Goal: Task Accomplishment & Management: Manage account settings

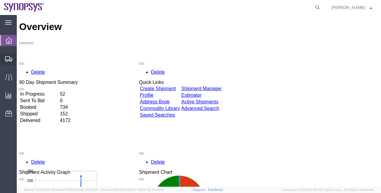
click at [0, 0] on span "Shipment Manager" at bounding box center [0, 0] width 0 height 0
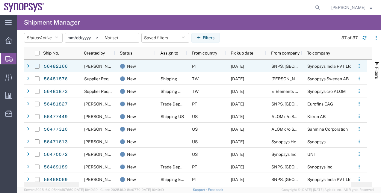
click at [38, 66] on input "Press Space to toggle row selection (unchecked)" at bounding box center [37, 66] width 5 height 5
checkbox input "true"
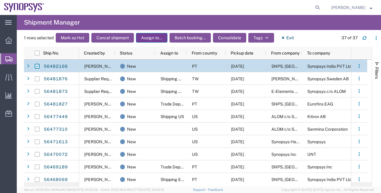
click at [146, 41] on button "Assign to..." at bounding box center [151, 38] width 31 height 10
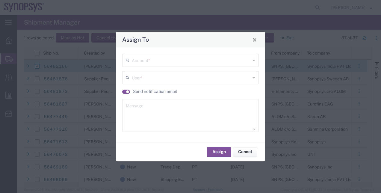
click at [143, 55] on div "Account *" at bounding box center [190, 60] width 137 height 13
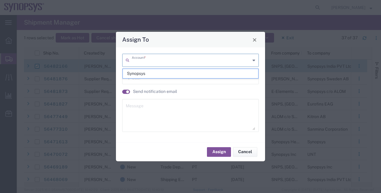
click at [143, 58] on input "text" at bounding box center [191, 60] width 119 height 10
click at [140, 71] on span "Synopsys" at bounding box center [191, 73] width 136 height 9
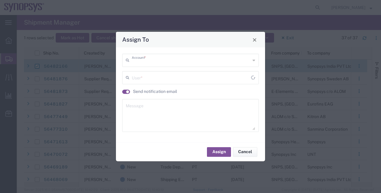
type input "Synopsys"
click at [139, 77] on input "text" at bounding box center [191, 77] width 119 height 10
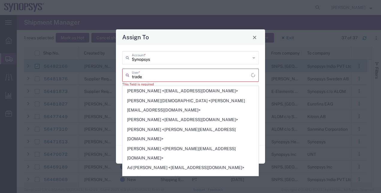
type input "trade"
click at [161, 67] on div "Synopsys Account * trade User * This field is required Send notification email …" at bounding box center [190, 95] width 143 height 88
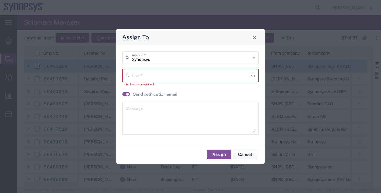
click at [162, 75] on input "text" at bounding box center [191, 75] width 119 height 10
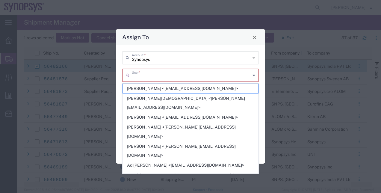
click at [147, 77] on input "text" at bounding box center [191, 75] width 119 height 10
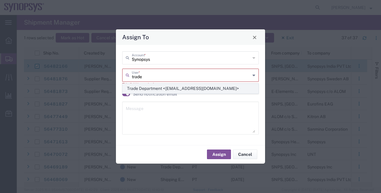
click at [177, 90] on span "Trade Department <[EMAIL_ADDRESS][DOMAIN_NAME]>" at bounding box center [191, 88] width 136 height 9
type input "Trade Department <[EMAIL_ADDRESS][DOMAIN_NAME]>"
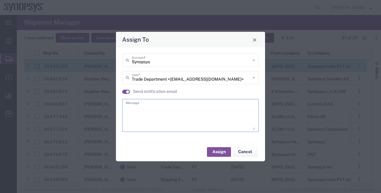
click at [168, 112] on textarea at bounding box center [190, 115] width 129 height 29
type textarea "."
click at [228, 152] on button "Assign" at bounding box center [219, 152] width 24 height 10
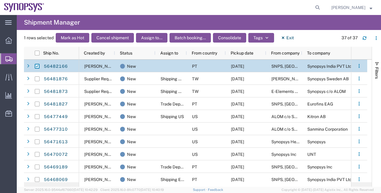
click at [38, 67] on input "Press Space to toggle row selection (checked)" at bounding box center [37, 66] width 5 height 5
checkbox input "false"
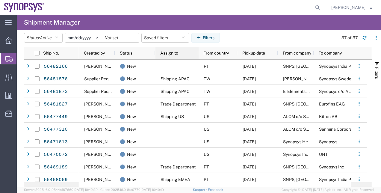
drag, startPoint x: 186, startPoint y: 53, endPoint x: 197, endPoint y: 56, distance: 11.9
click at [197, 56] on div at bounding box center [198, 53] width 2 height 13
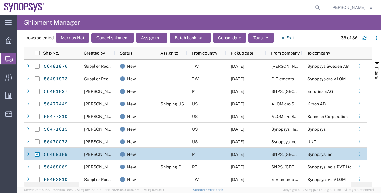
scroll to position [89, 0]
